Goal: Transaction & Acquisition: Purchase product/service

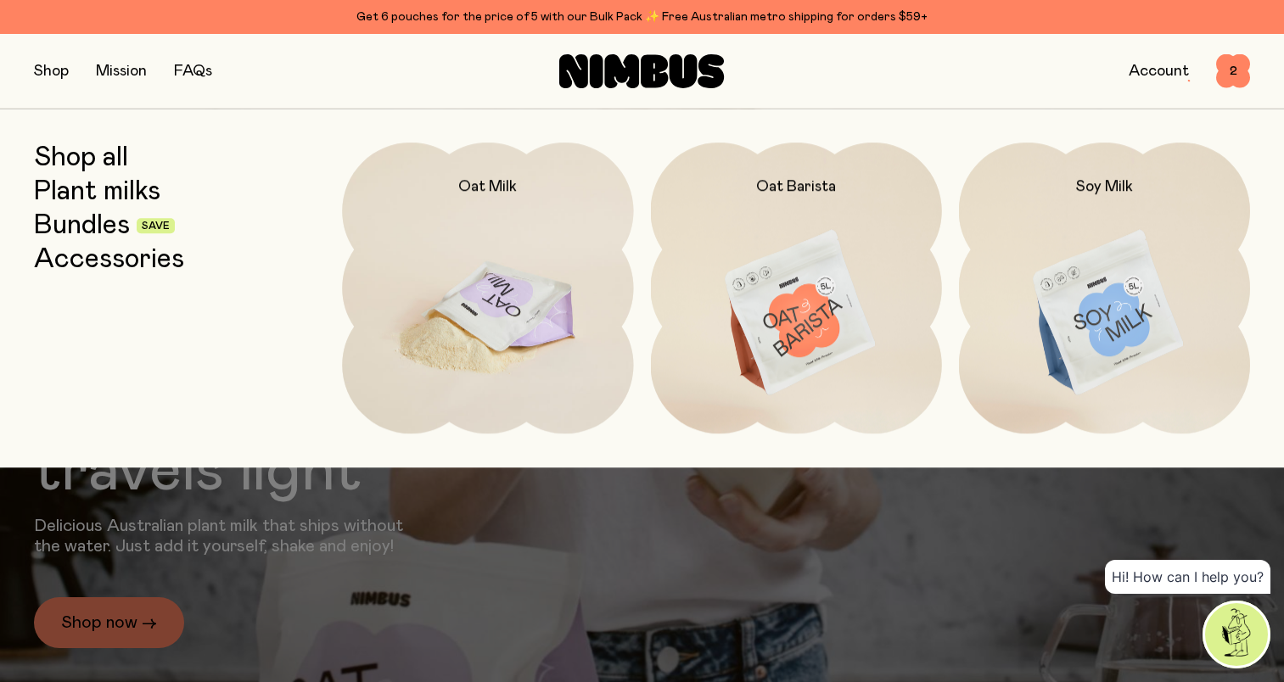
click at [507, 293] on img at bounding box center [487, 314] width 291 height 342
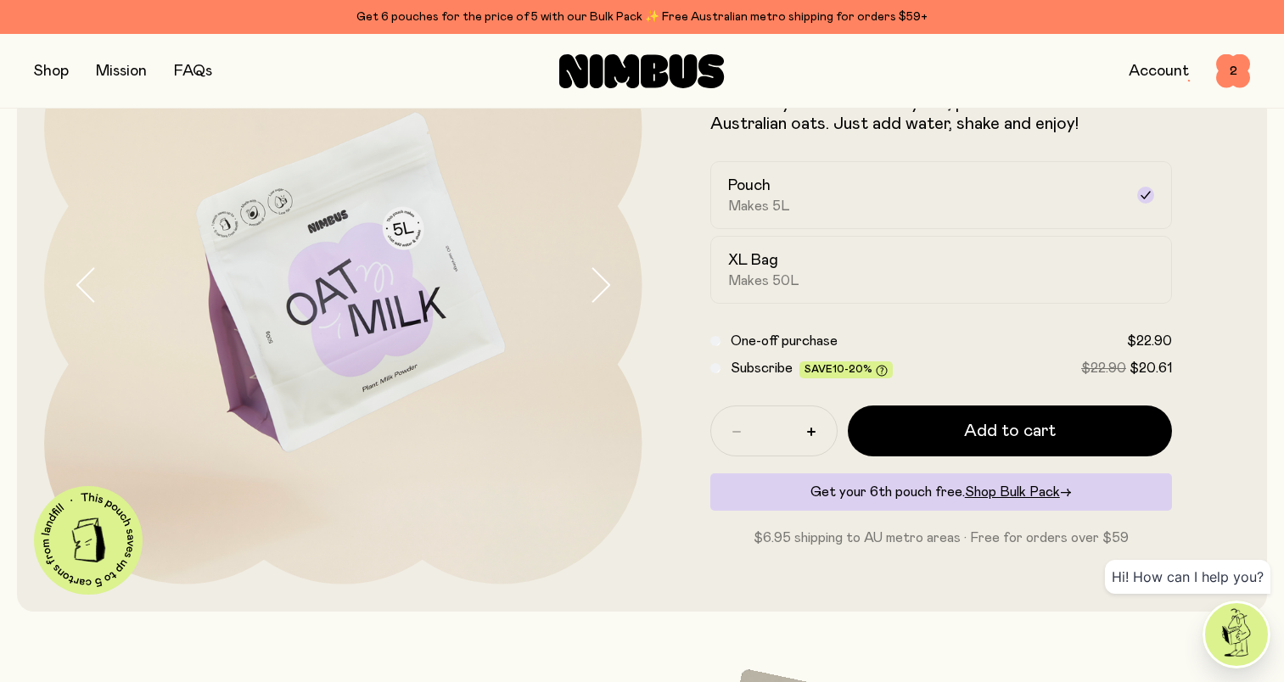
scroll to position [85, 0]
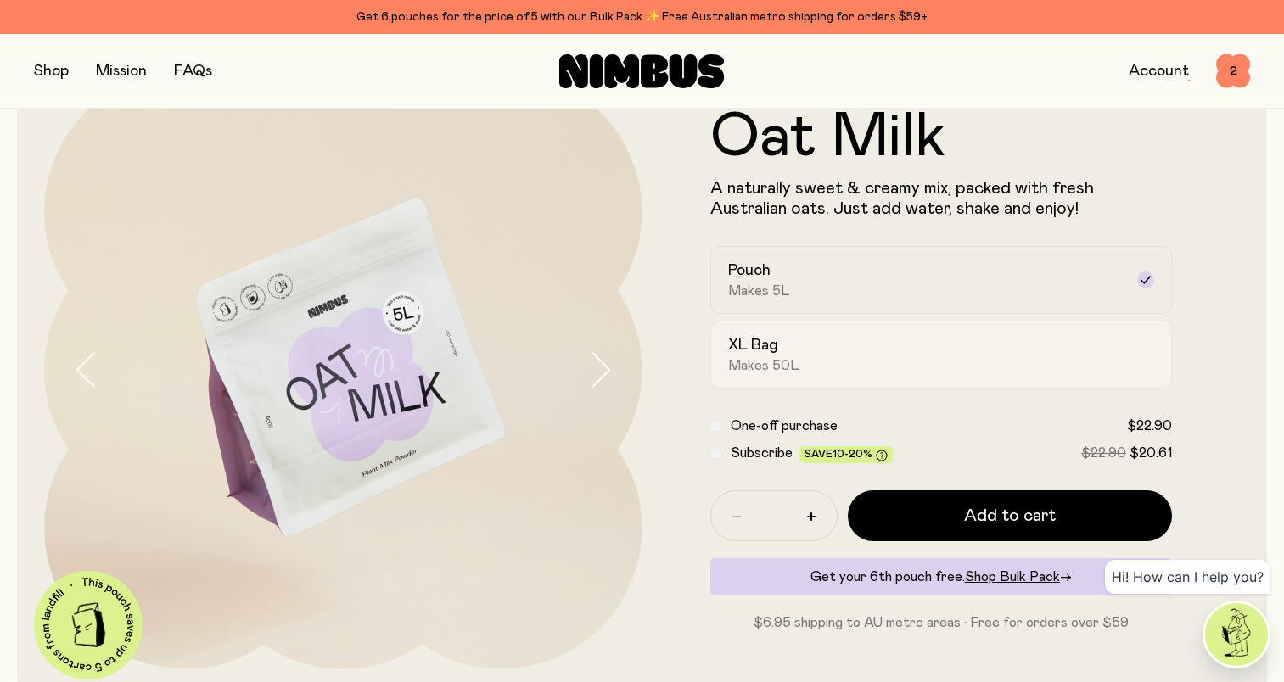
click at [874, 373] on div "XL Bag Makes 50L" at bounding box center [926, 354] width 396 height 39
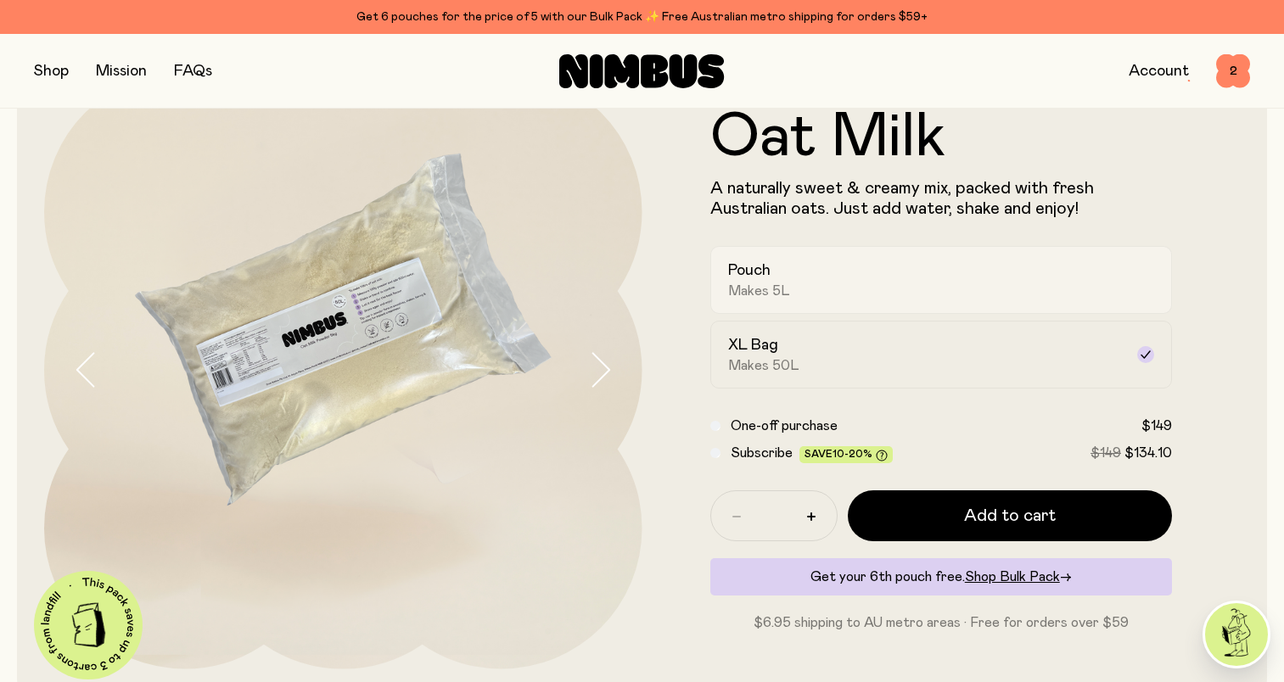
click at [778, 283] on span "Makes 5L" at bounding box center [759, 291] width 62 height 17
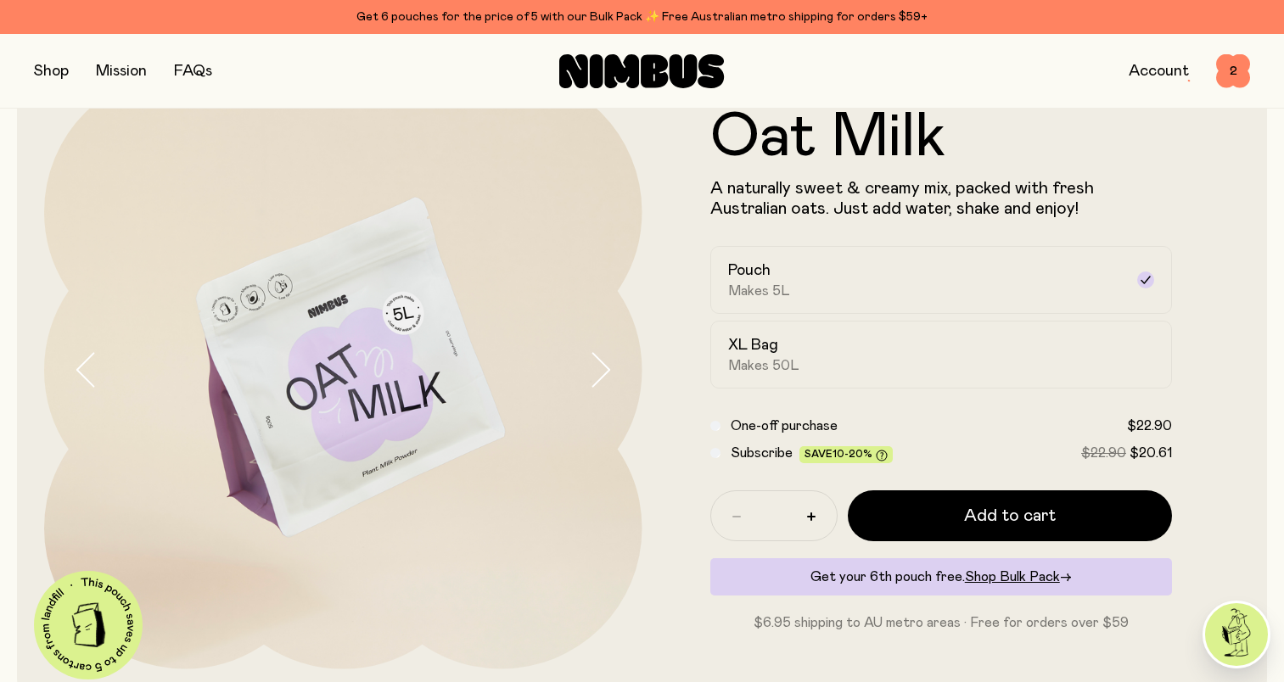
click at [720, 456] on div "Subscribe Save 10-20% $22.90 $20.61" at bounding box center [941, 453] width 462 height 20
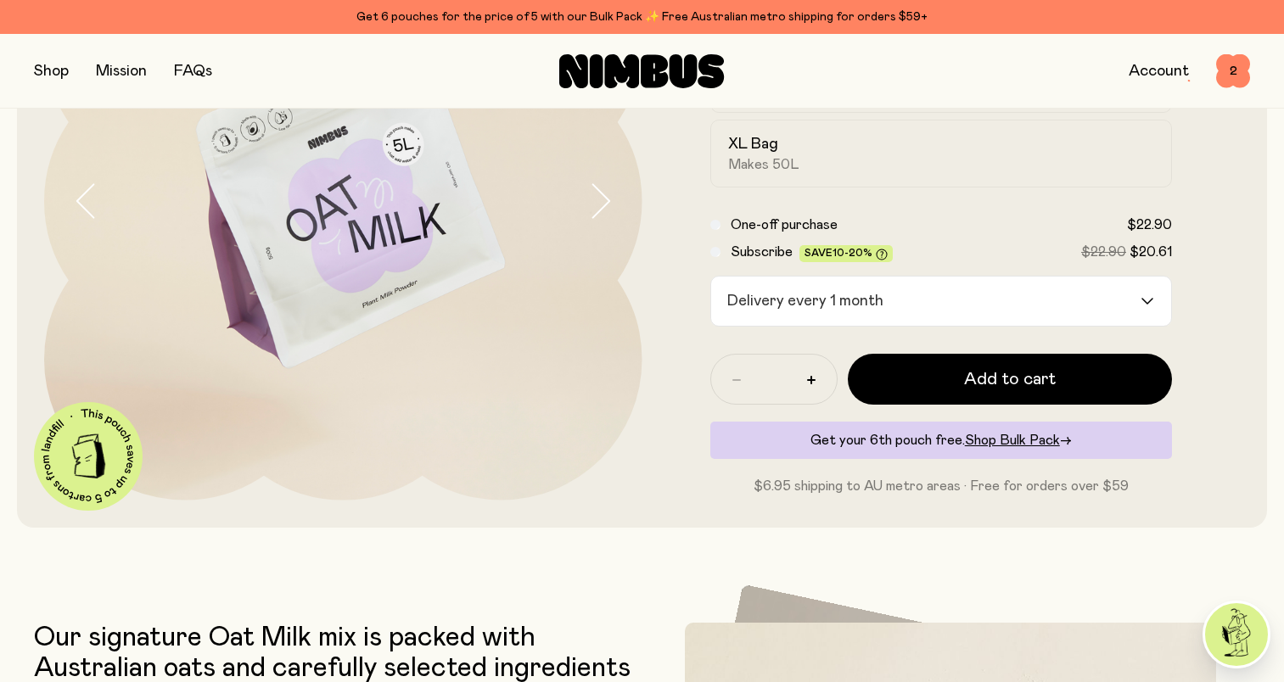
scroll to position [255, 0]
click at [926, 309] on input "Search for option" at bounding box center [1014, 300] width 249 height 49
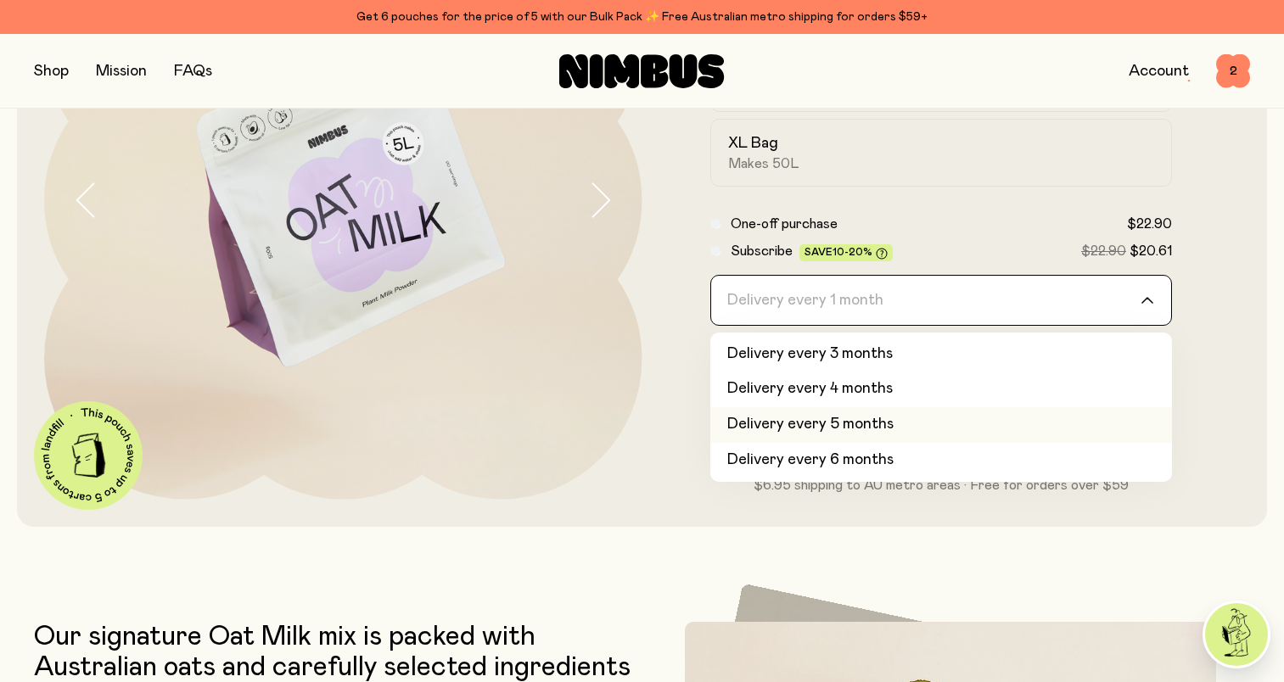
scroll to position [0, 0]
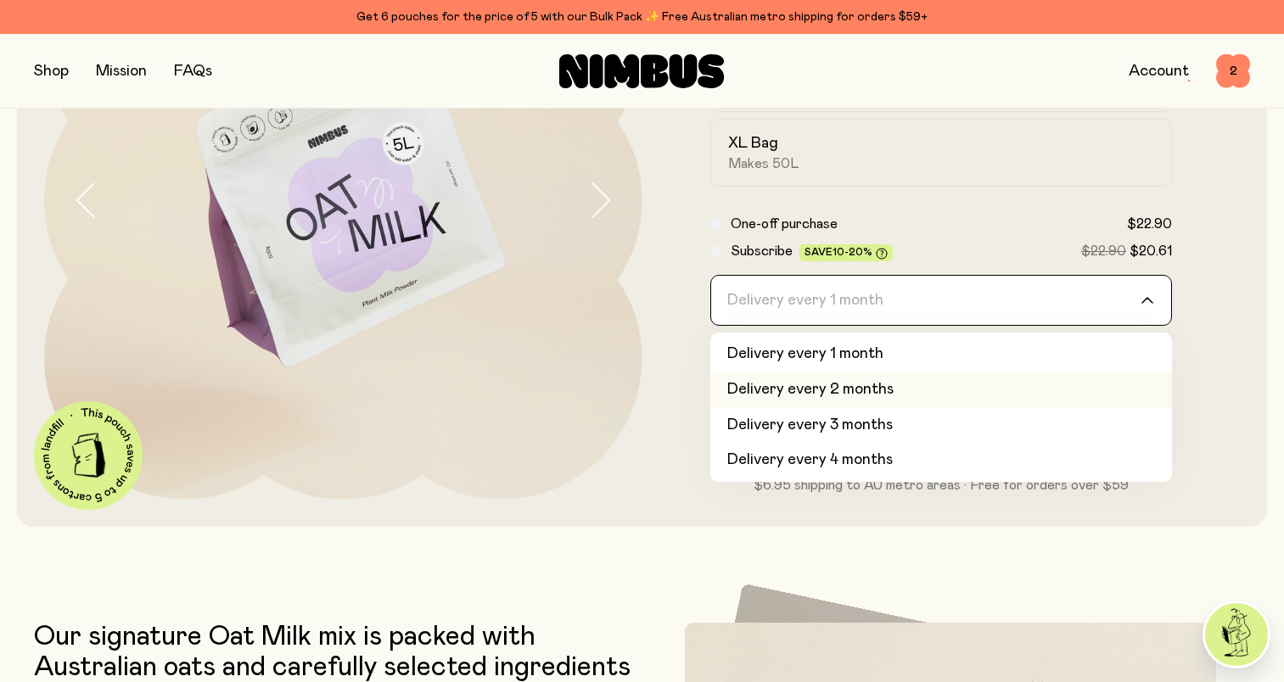
click at [681, 298] on form "Oat Milk A naturally sweet & creamy mix, packed with fresh Australian oats. Jus…" at bounding box center [941, 200] width 598 height 591
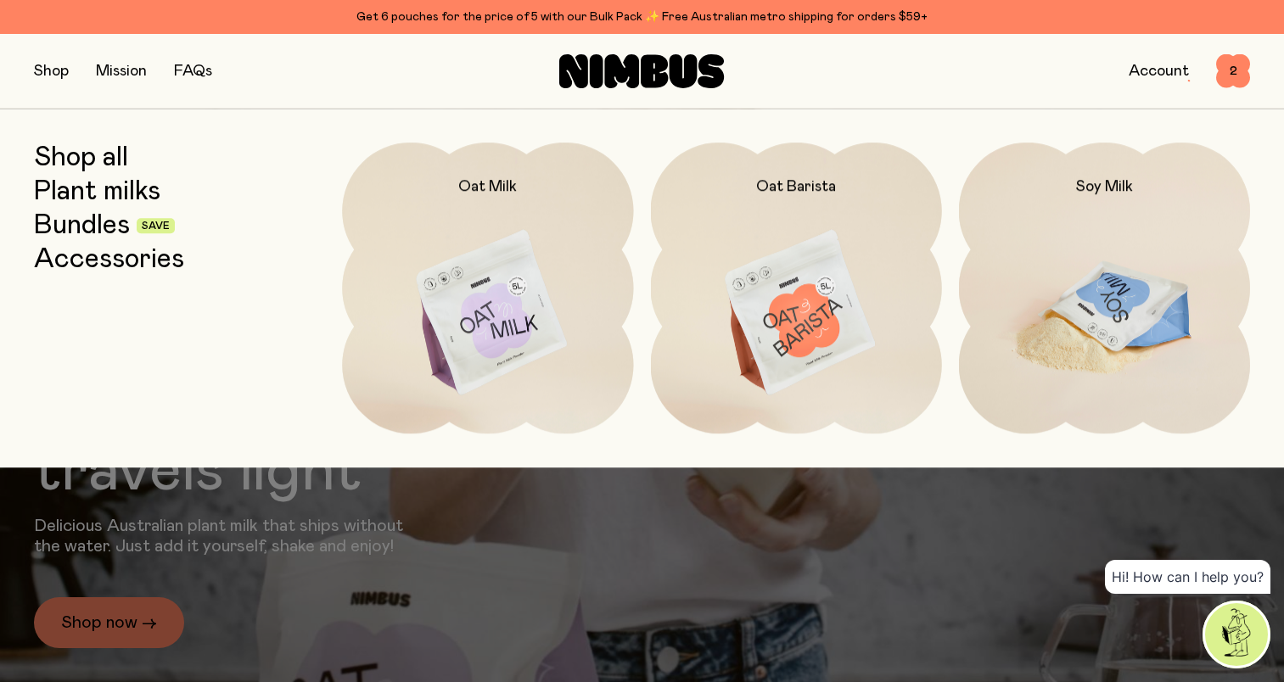
click at [1110, 272] on img at bounding box center [1104, 314] width 291 height 342
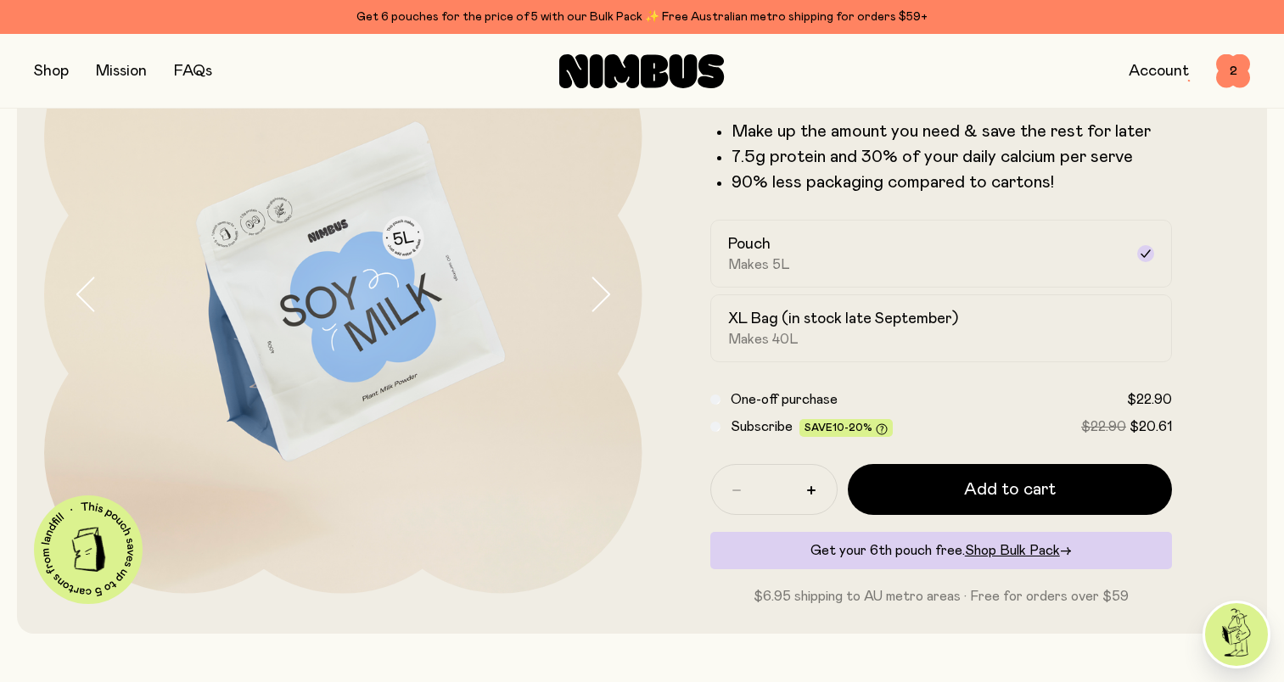
scroll to position [85, 0]
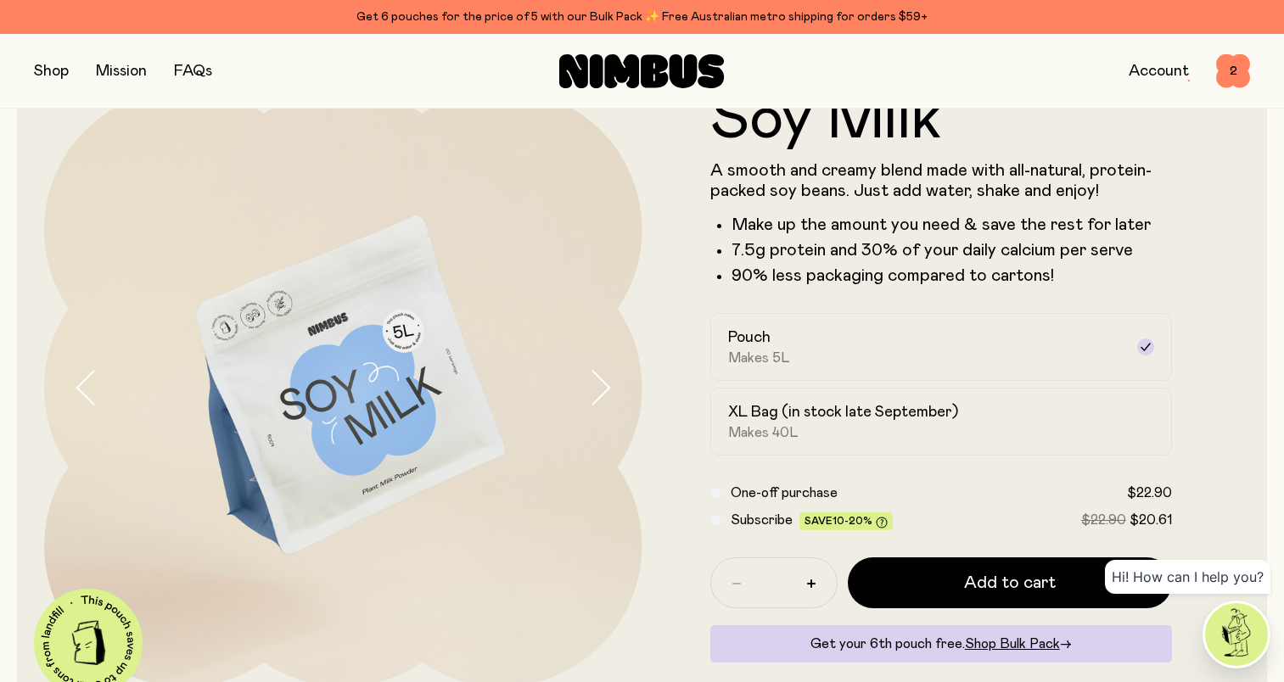
scroll to position [20, 0]
